Goal: Information Seeking & Learning: Learn about a topic

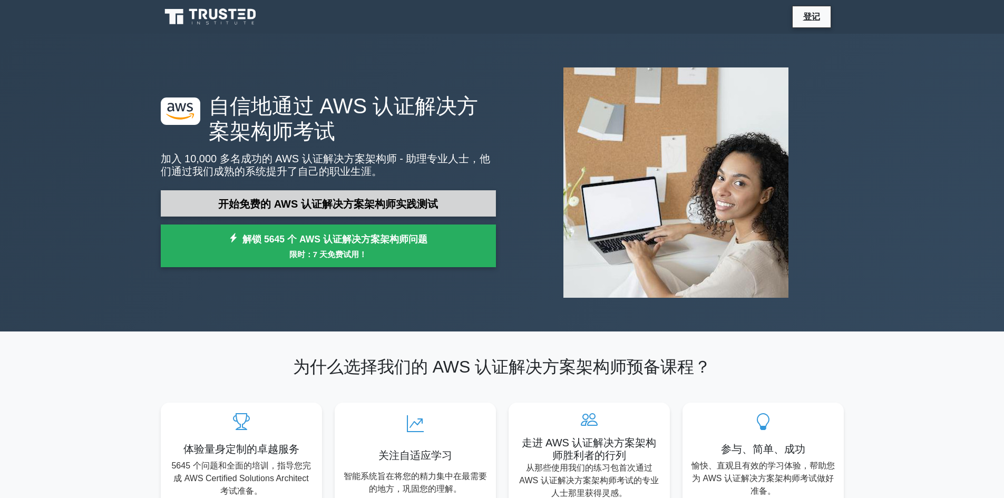
click at [359, 201] on font "开始免费的 AWS 认证解决方案架构师实践测试" at bounding box center [328, 204] width 220 height 12
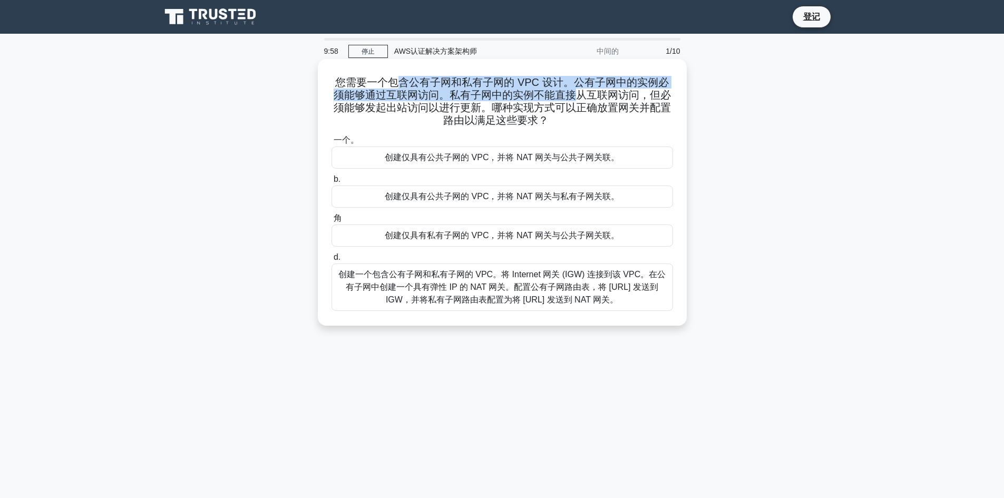
drag, startPoint x: 395, startPoint y: 88, endPoint x: 567, endPoint y: 98, distance: 172.6
click at [567, 98] on font "您需要一个包含公有子网和私有子网的 VPC 设计。公有子网中的实例必须能够通过互联网访问。私有子网中的实例不能直接从互联网访问，但必须能够发起出站访问以进行更…" at bounding box center [502, 101] width 337 height 50
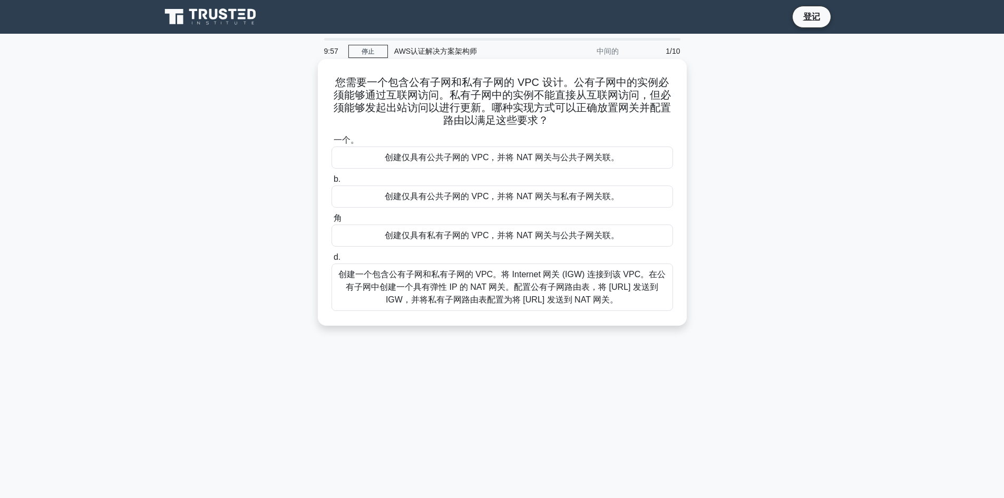
click at [538, 111] on font "您需要一个包含公有子网和私有子网的 VPC 设计。公有子网中的实例必须能够通过互联网访问。私有子网中的实例不能直接从互联网访问，但必须能够发起出站访问以进行更…" at bounding box center [502, 101] width 337 height 50
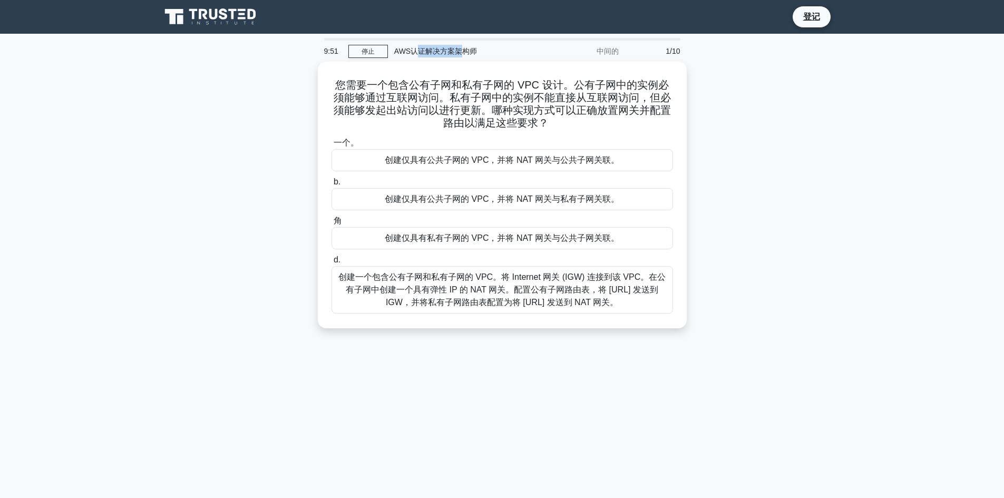
drag, startPoint x: 416, startPoint y: 51, endPoint x: 461, endPoint y: 51, distance: 45.3
click at [461, 51] on font "AWS认证解决方案架构师" at bounding box center [435, 51] width 83 height 8
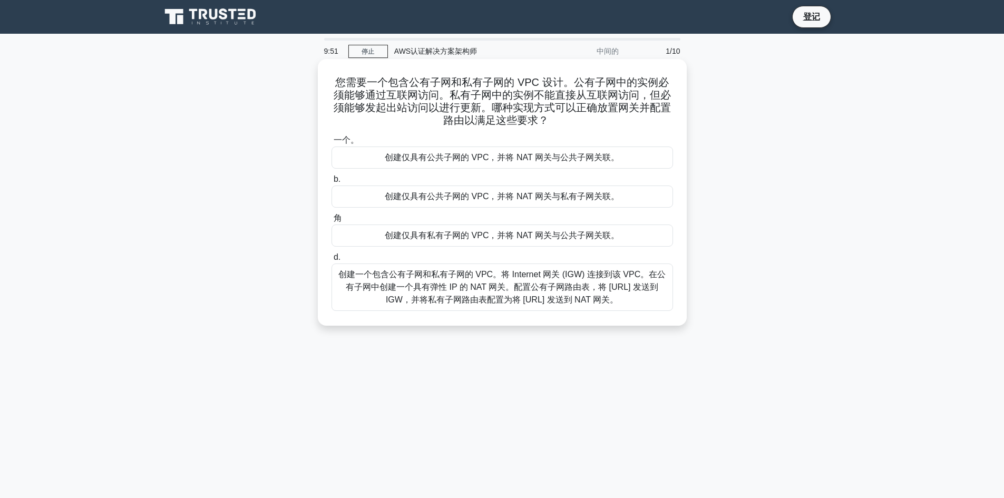
click at [477, 106] on font "您需要一个包含公有子网和私有子网的 VPC 设计。公有子网中的实例必须能够通过互联网访问。私有子网中的实例不能直接从互联网访问，但必须能够发起出站访问以进行更…" at bounding box center [502, 101] width 337 height 50
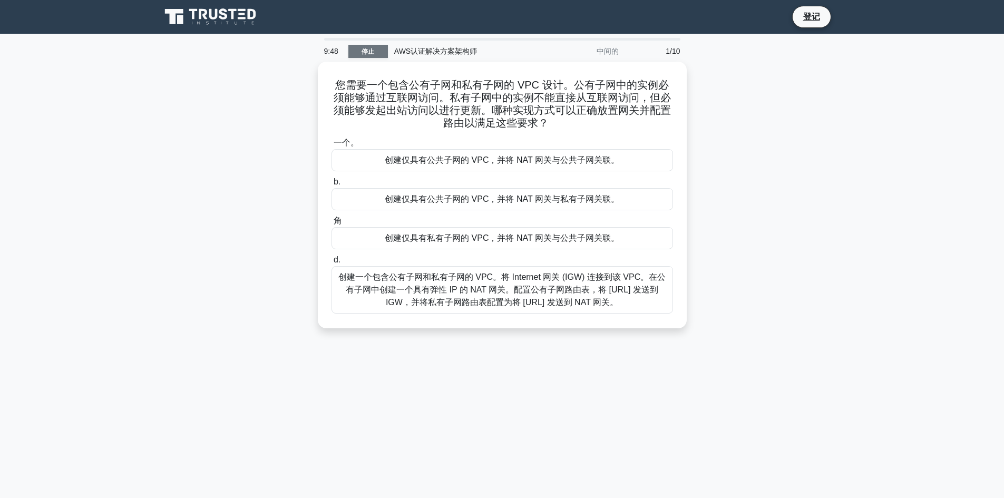
click at [369, 55] on font "停止" at bounding box center [368, 51] width 13 height 7
